Goal: Transaction & Acquisition: Purchase product/service

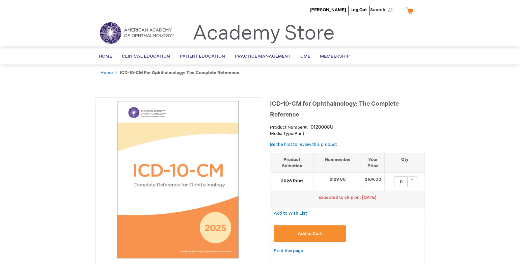
click at [411, 8] on link "My Cart" at bounding box center [413, 11] width 16 height 12
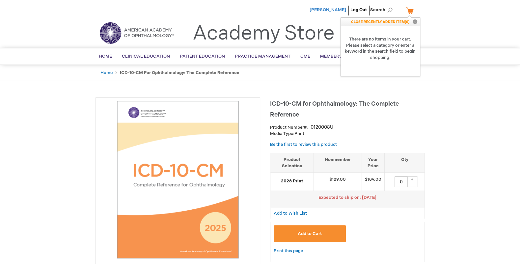
click at [340, 10] on span "[PERSON_NAME]" at bounding box center [328, 9] width 37 height 5
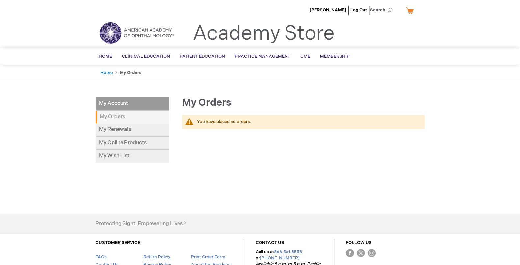
click at [124, 103] on li "My Account" at bounding box center [132, 104] width 73 height 13
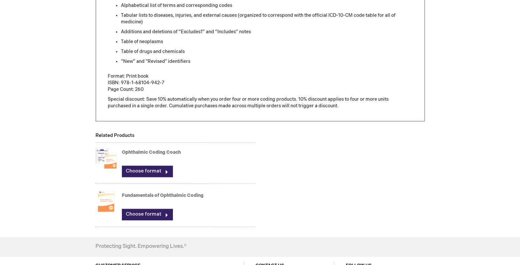
scroll to position [330, 0]
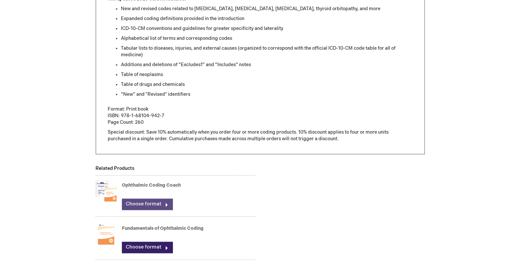
click at [166, 204] on link "Choose format" at bounding box center [147, 204] width 51 height 11
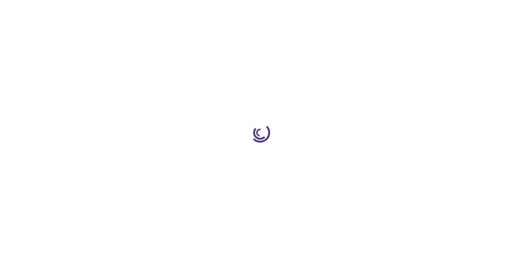
type input "0"
